Goal: Transaction & Acquisition: Book appointment/travel/reservation

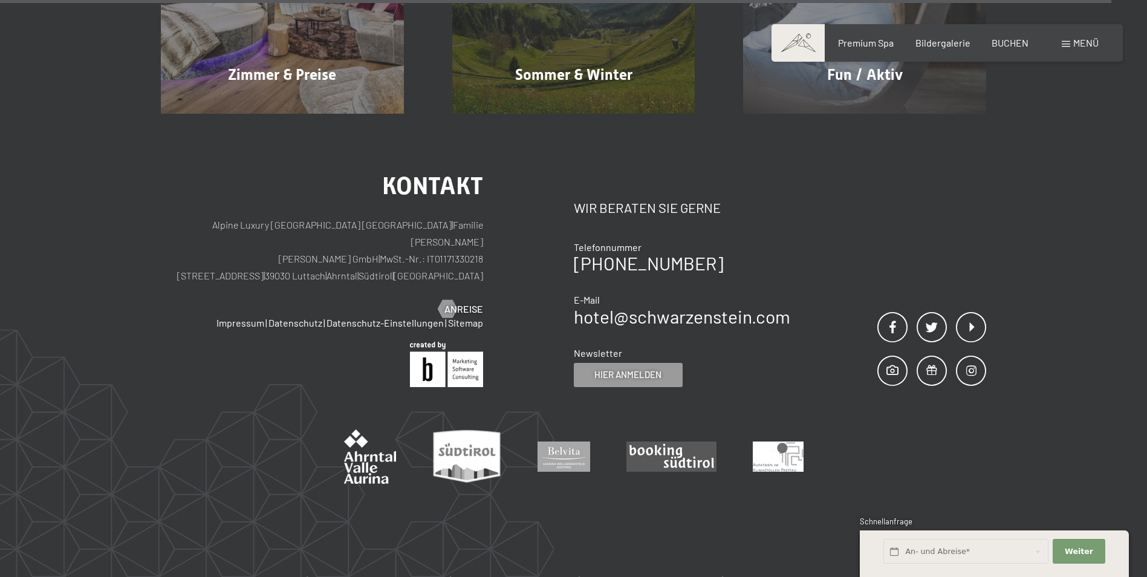
scroll to position [6106, 0]
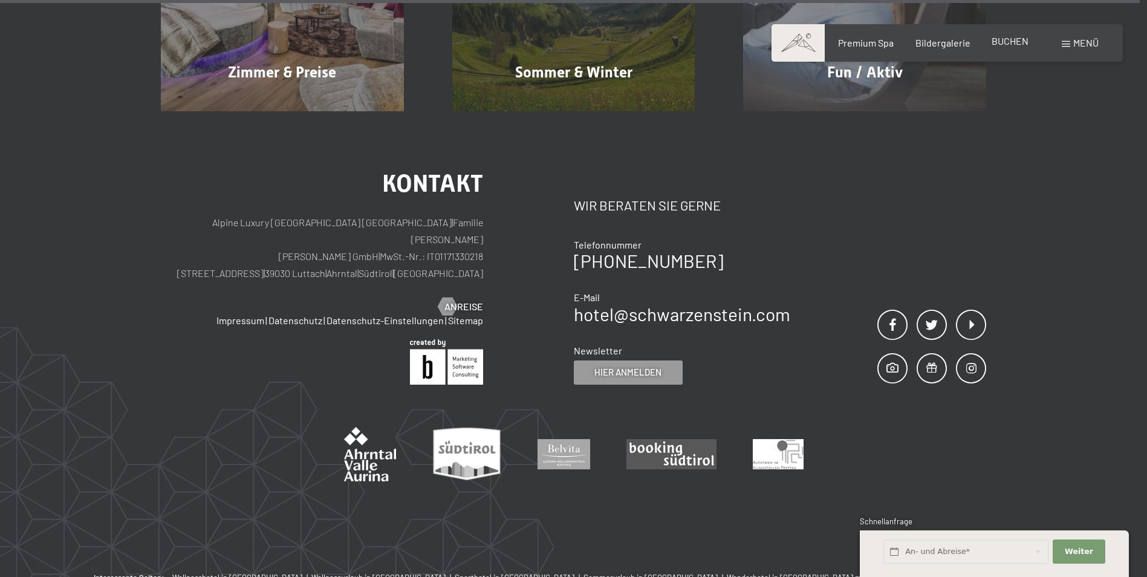
click at [1000, 42] on span "BUCHEN" at bounding box center [1009, 40] width 37 height 11
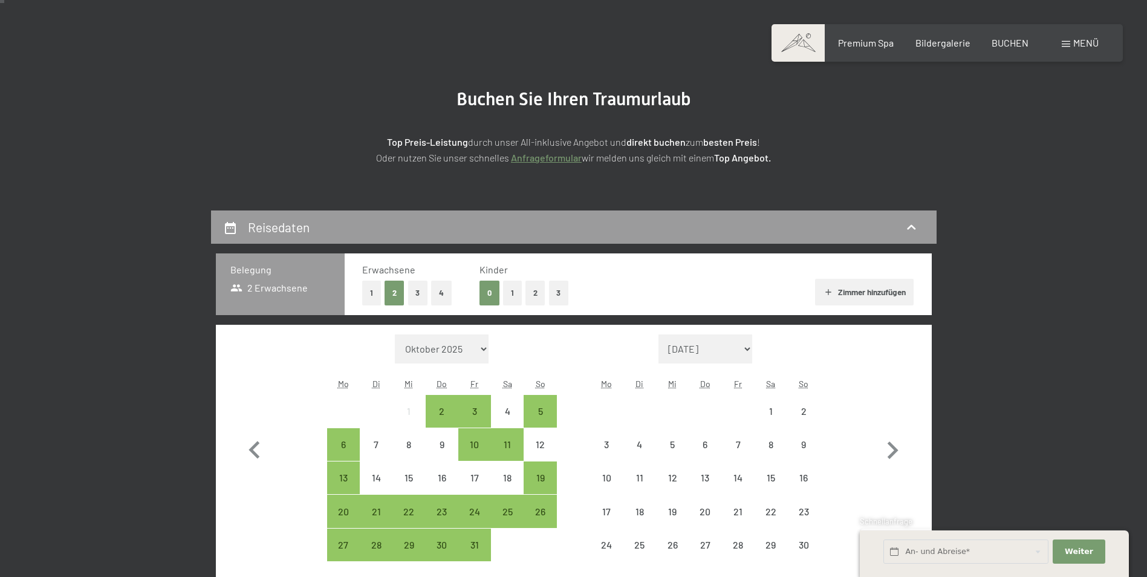
scroll to position [181, 0]
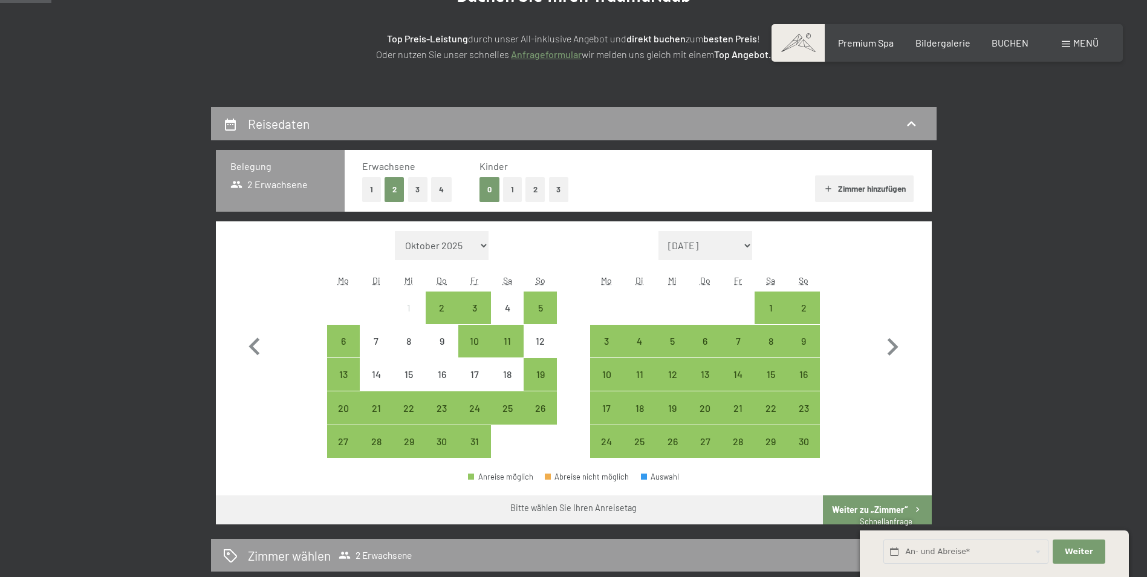
click at [368, 187] on button "1" at bounding box center [371, 189] width 19 height 25
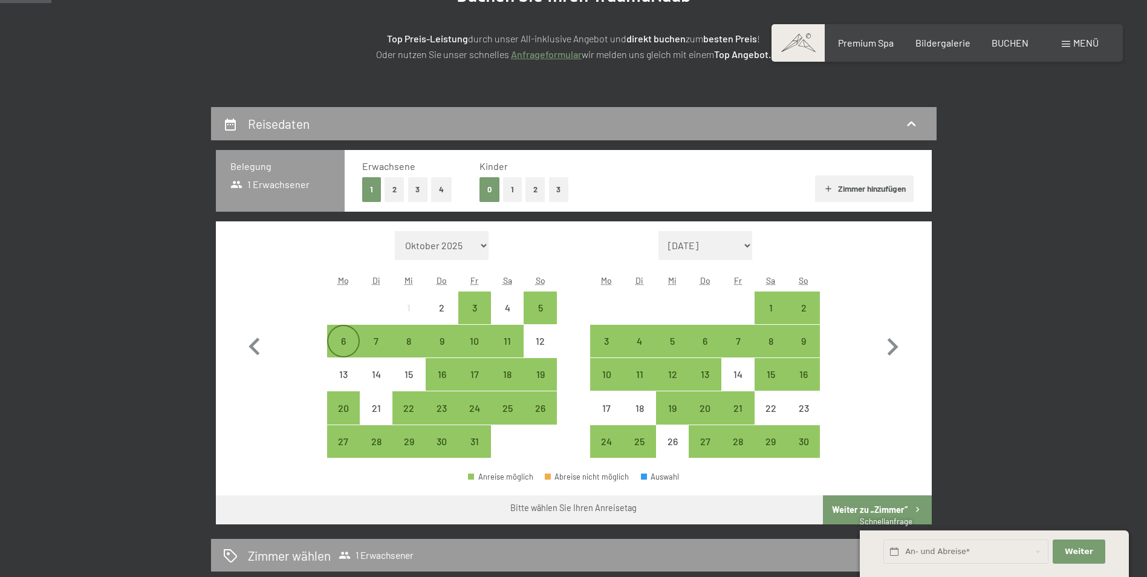
click at [342, 342] on div "6" at bounding box center [343, 351] width 30 height 30
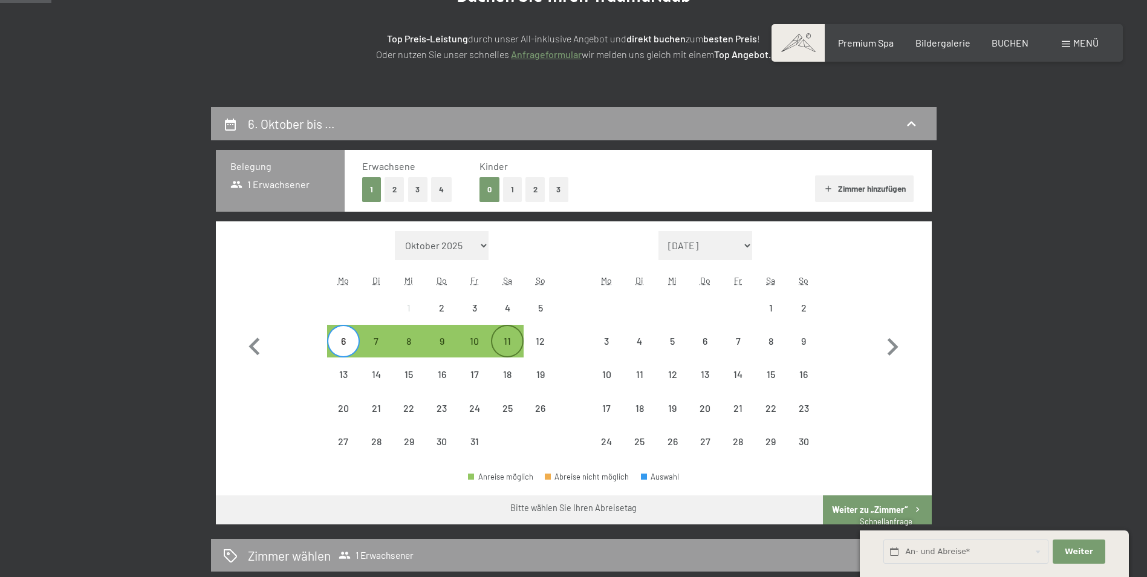
click at [499, 338] on div "11" at bounding box center [507, 351] width 30 height 30
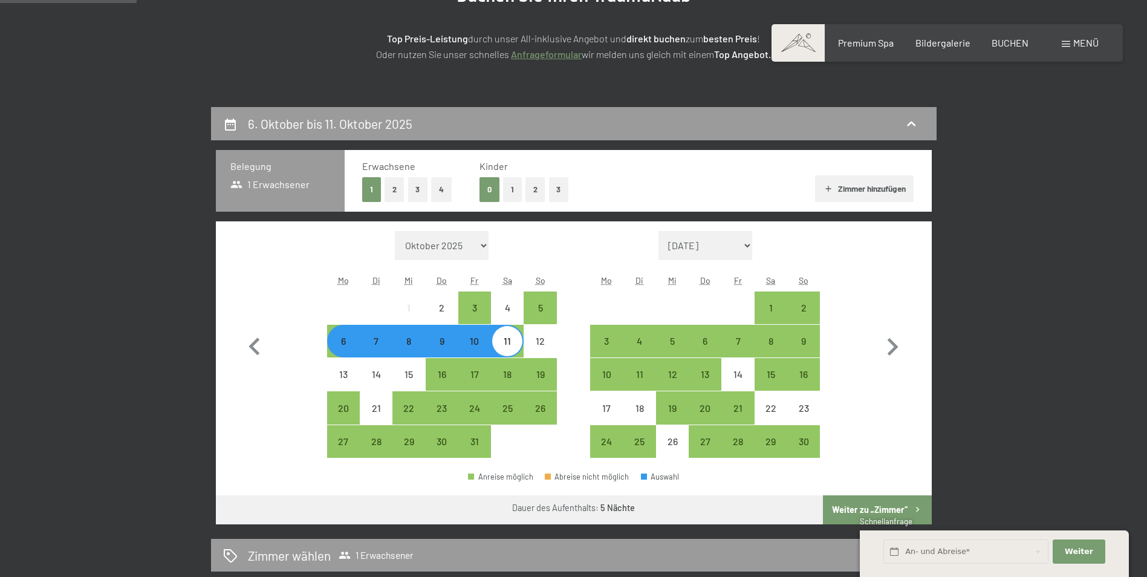
click at [850, 187] on button "Zimmer hinzufügen" at bounding box center [864, 188] width 99 height 27
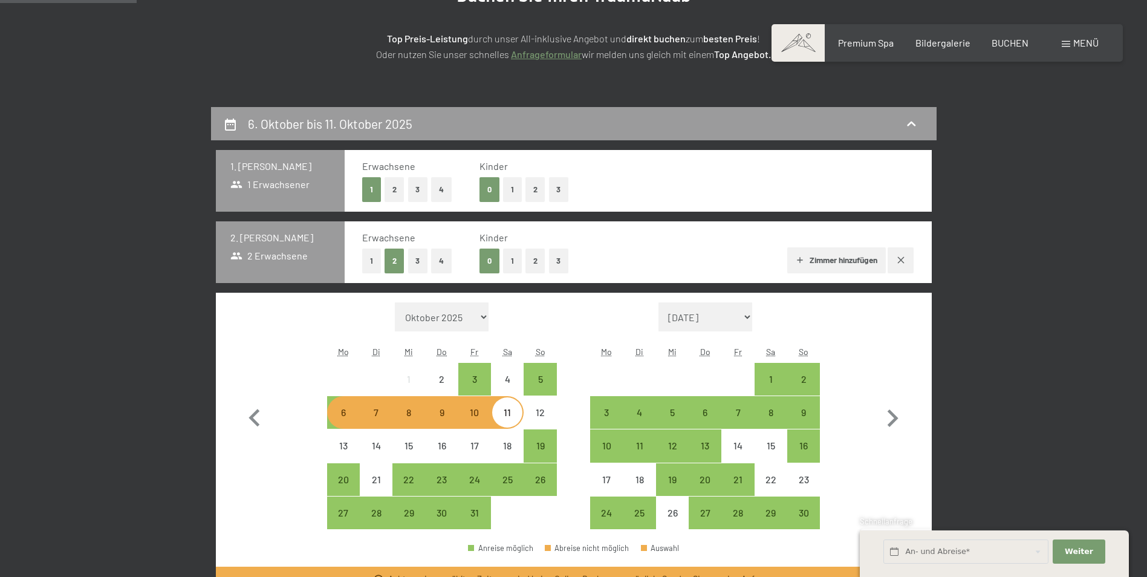
click at [364, 256] on button "1" at bounding box center [371, 260] width 19 height 25
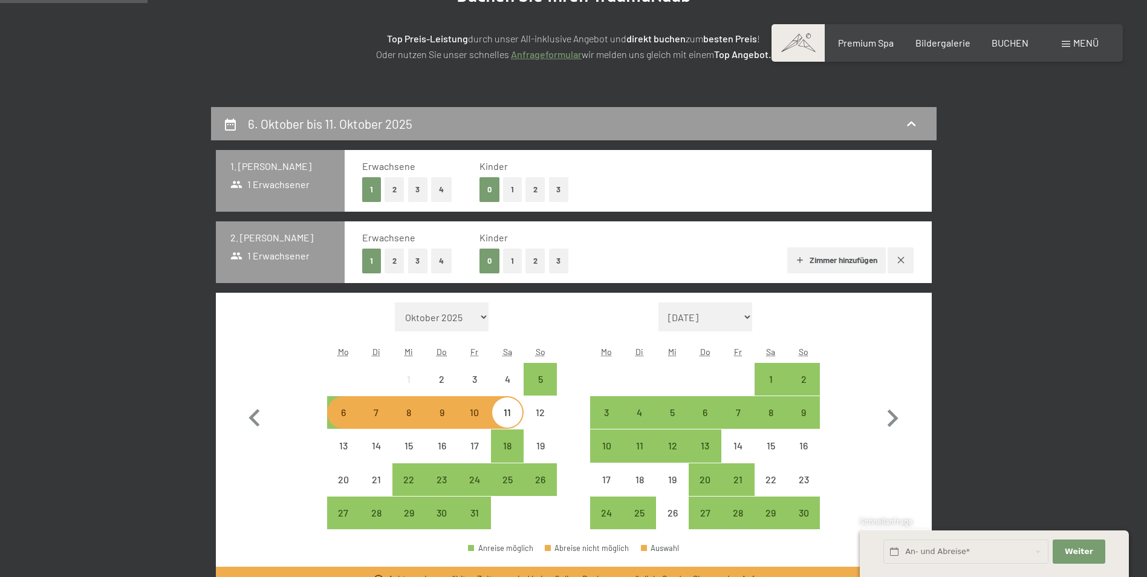
click at [345, 423] on div "6" at bounding box center [343, 422] width 30 height 30
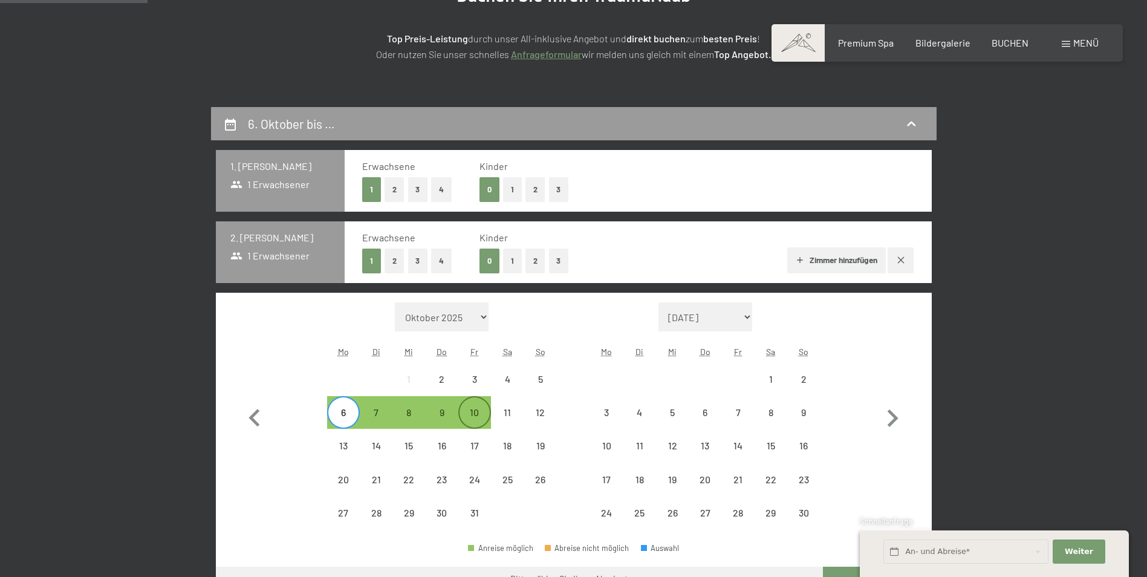
click at [470, 423] on div "10" at bounding box center [474, 422] width 30 height 30
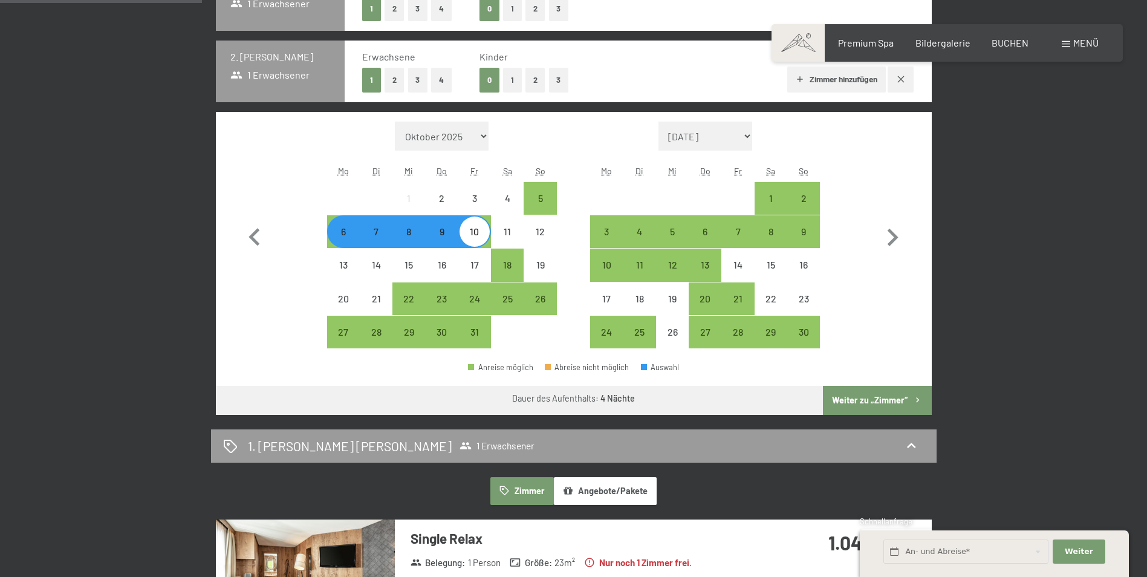
scroll to position [363, 0]
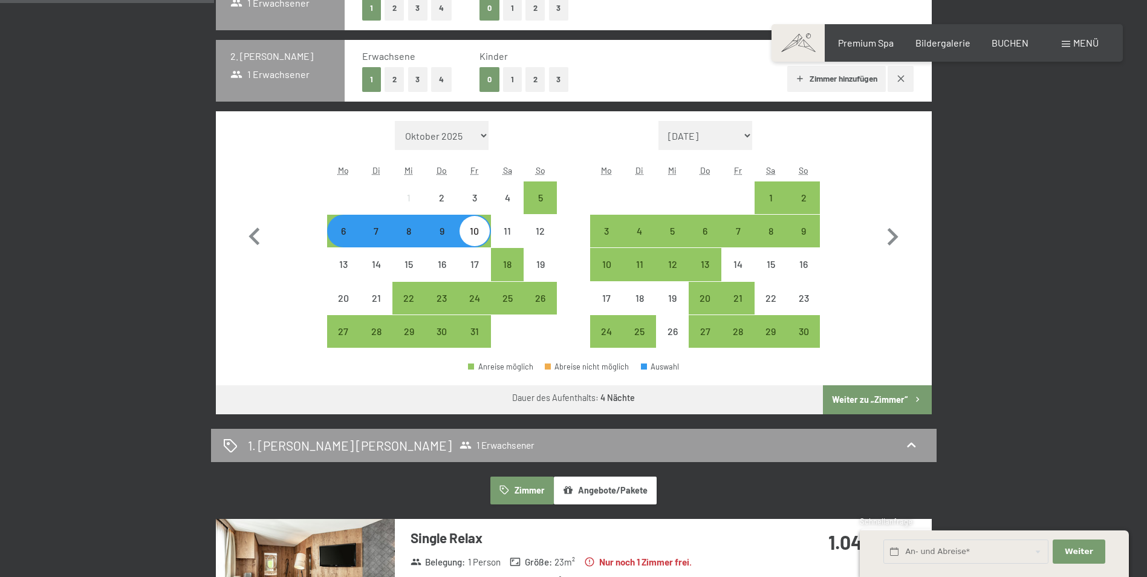
click at [867, 404] on button "Weiter zu „Zimmer“" at bounding box center [877, 399] width 108 height 29
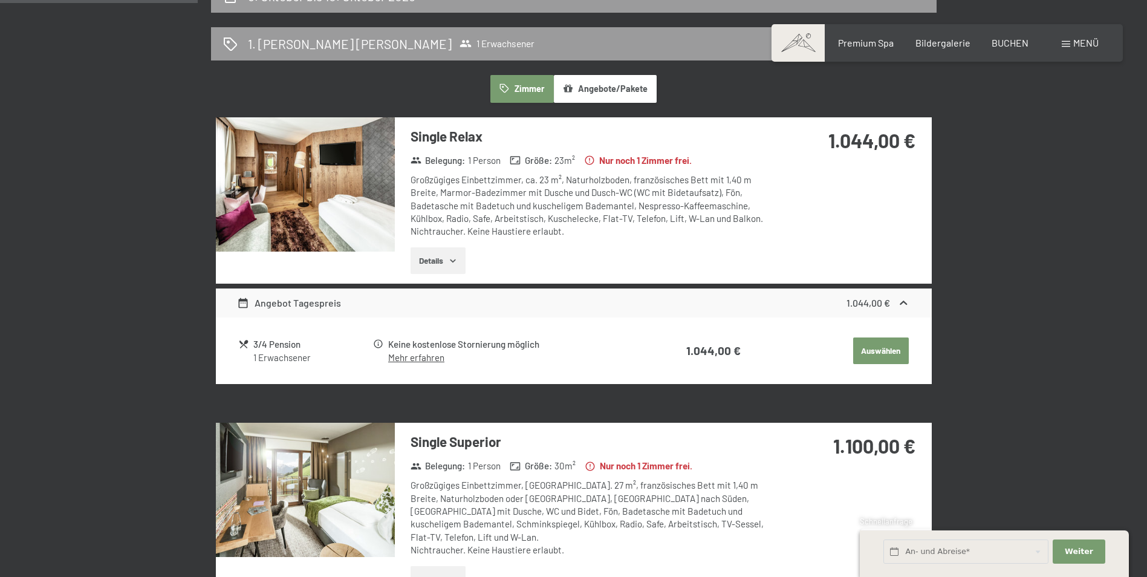
scroll to position [349, 0]
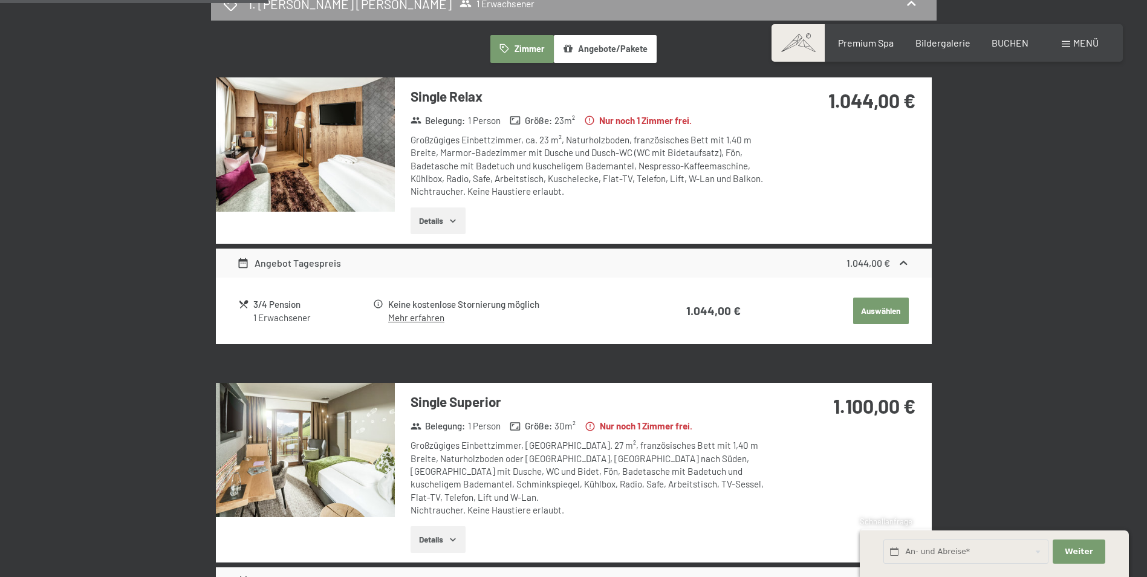
click at [357, 465] on img at bounding box center [305, 450] width 179 height 134
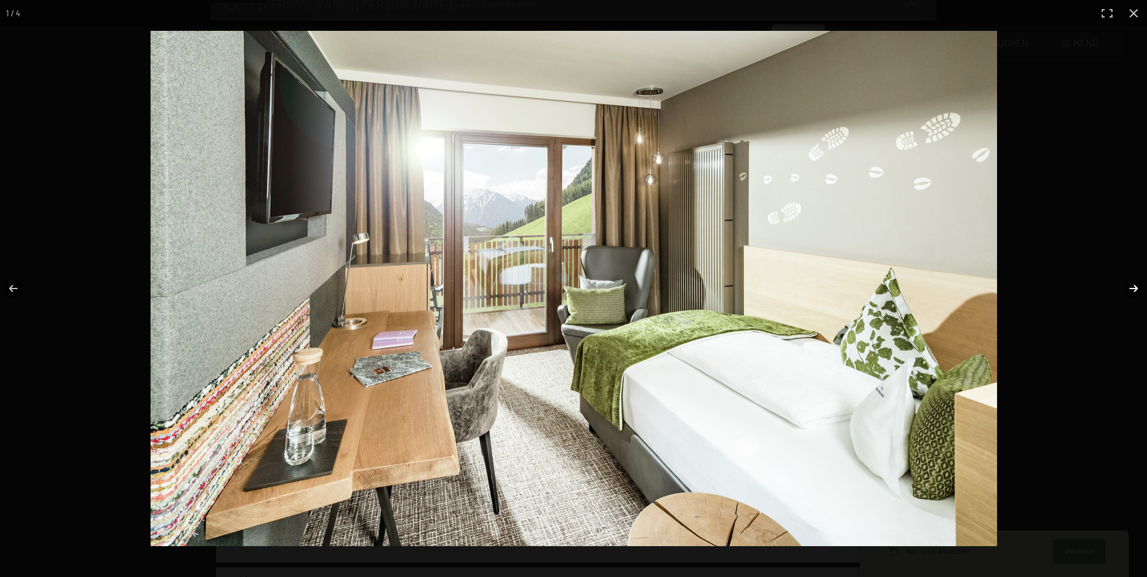
click at [1130, 287] on button "button" at bounding box center [1125, 288] width 42 height 60
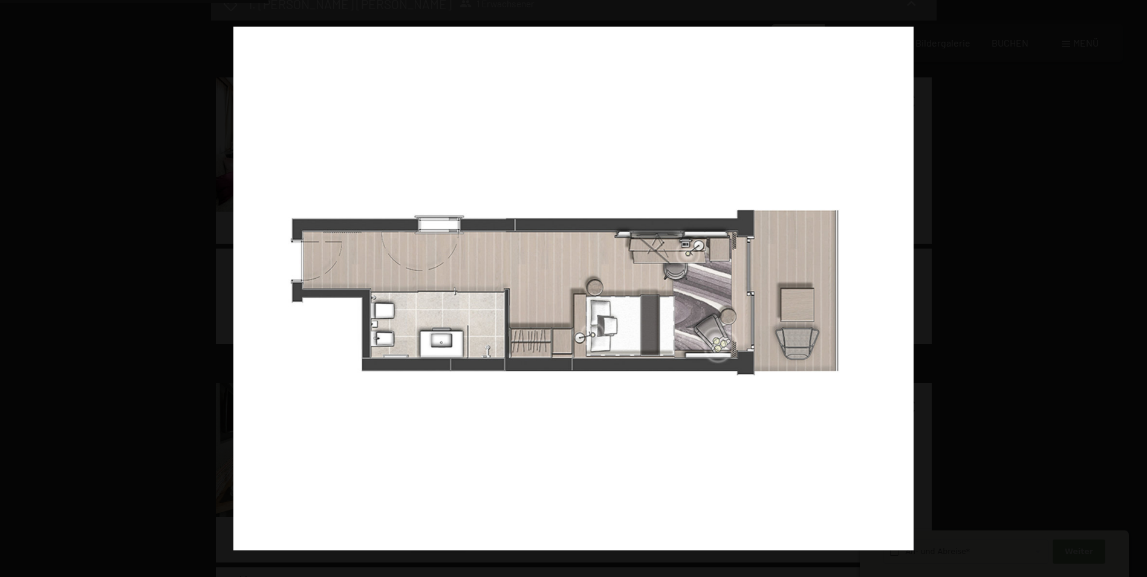
click at [1130, 287] on button "button" at bounding box center [1125, 288] width 42 height 60
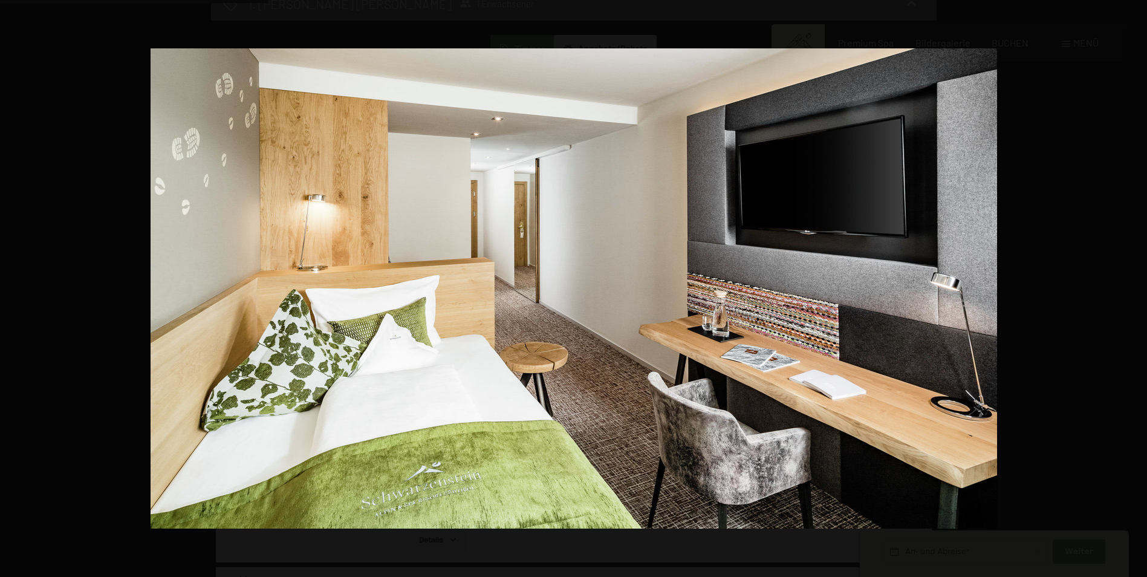
click at [1130, 287] on button "button" at bounding box center [1125, 288] width 42 height 60
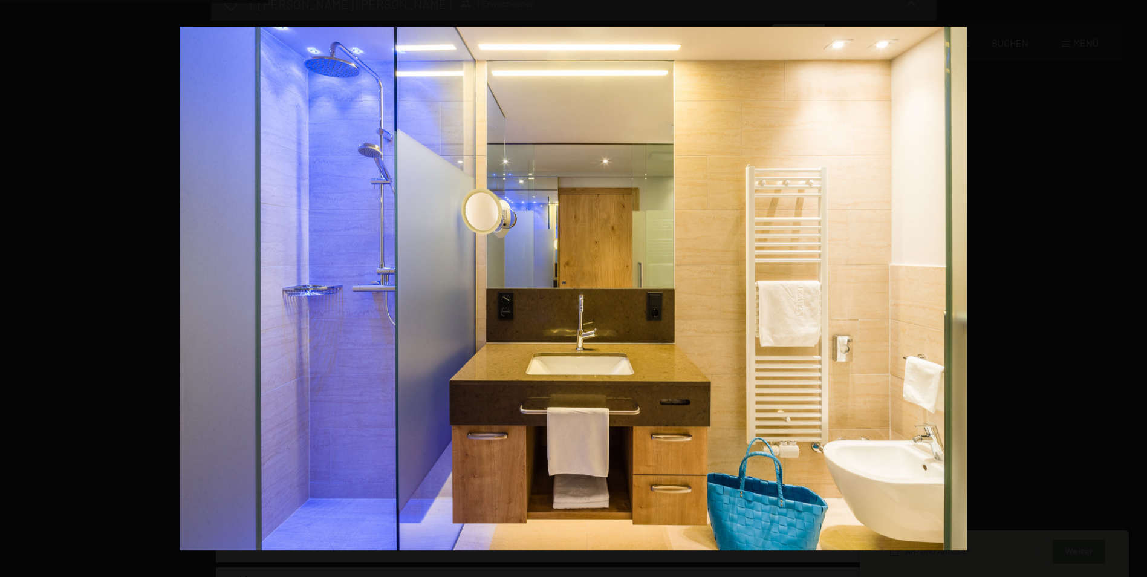
click at [1130, 287] on button "button" at bounding box center [1125, 288] width 42 height 60
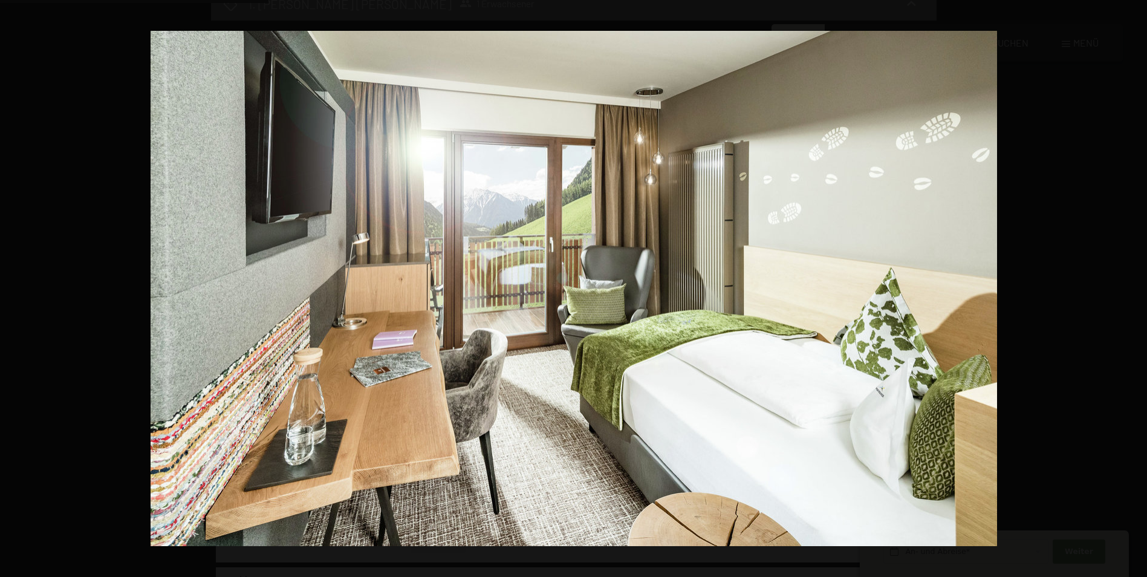
click at [1130, 287] on button "button" at bounding box center [1125, 288] width 42 height 60
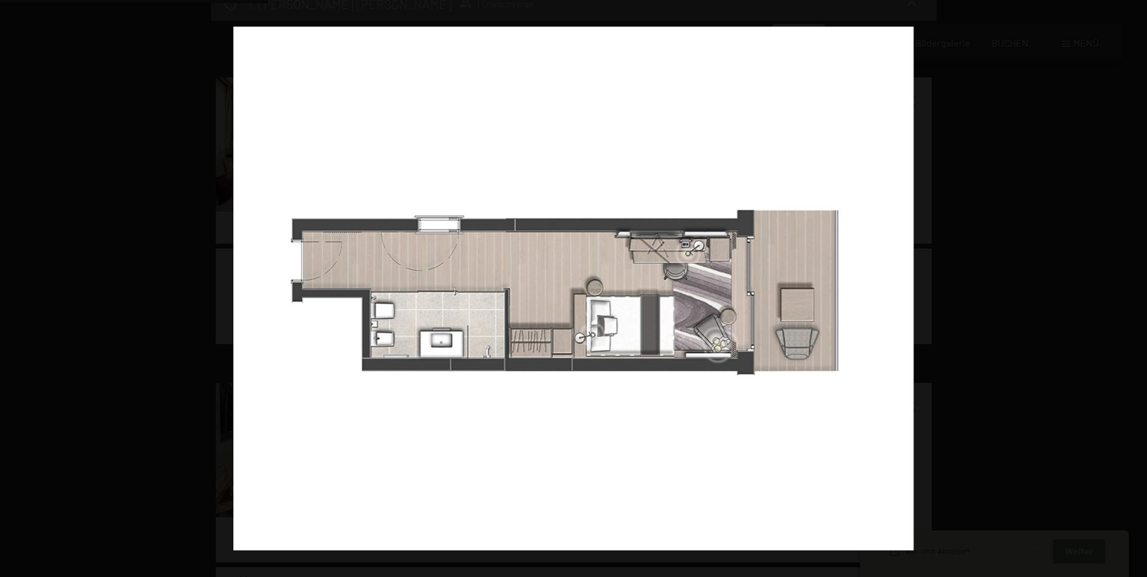
click at [1130, 287] on button "button" at bounding box center [1125, 288] width 42 height 60
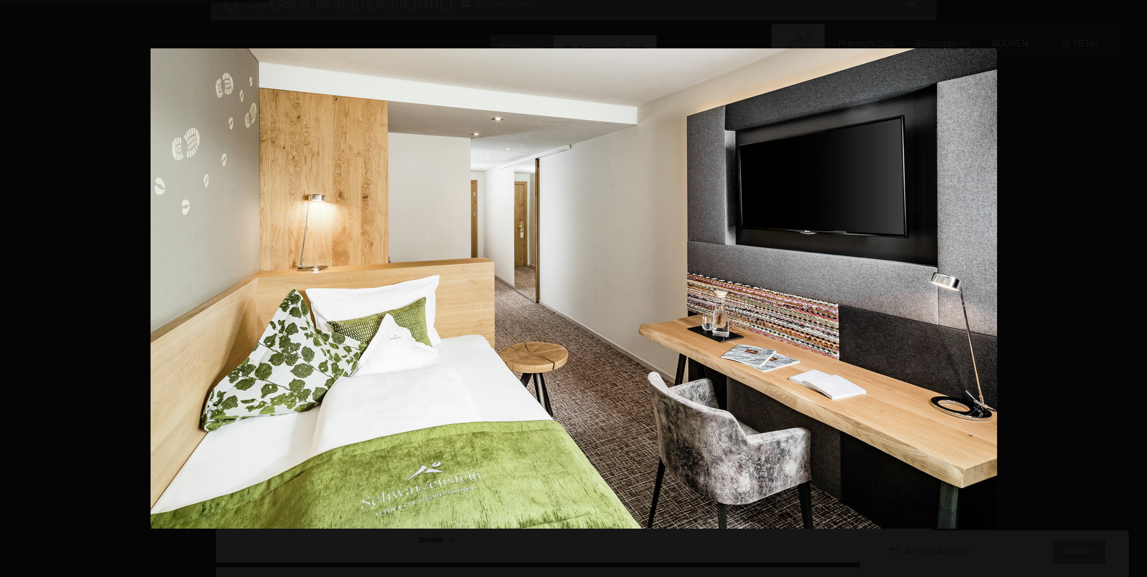
click at [1130, 287] on button "button" at bounding box center [1125, 288] width 42 height 60
